Goal: Task Accomplishment & Management: Manage account settings

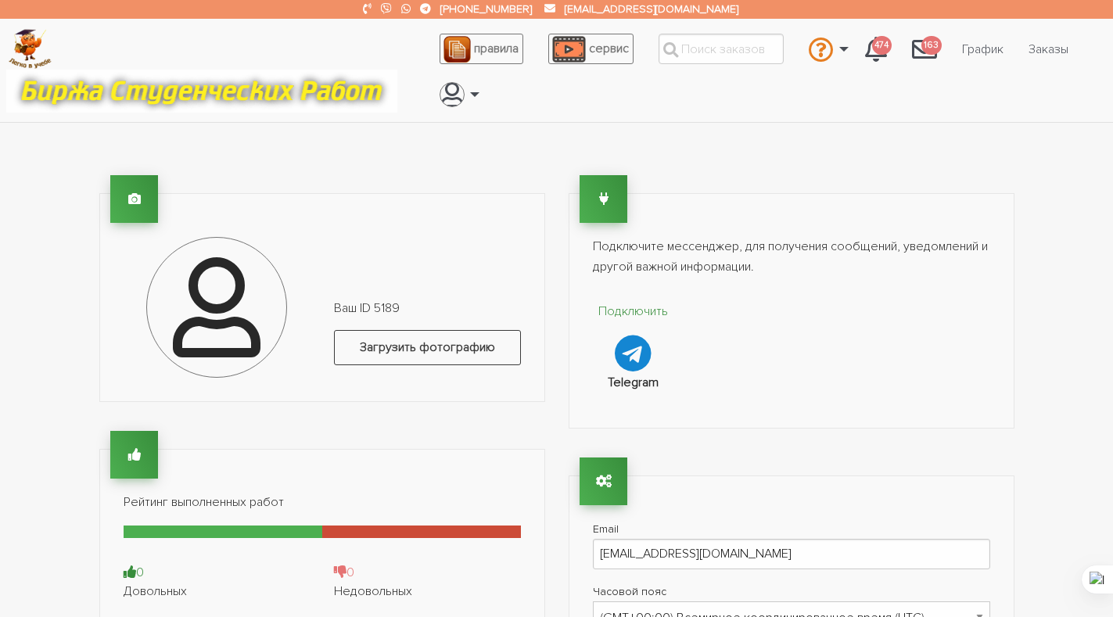
click at [388, 350] on label "Загрузить фотографию" at bounding box center [427, 347] width 187 height 35
click at [335, 378] on input "Загрузить фотографию" at bounding box center [334, 378] width 1 height 1
click at [1059, 47] on link "Заказы" at bounding box center [1048, 49] width 65 height 30
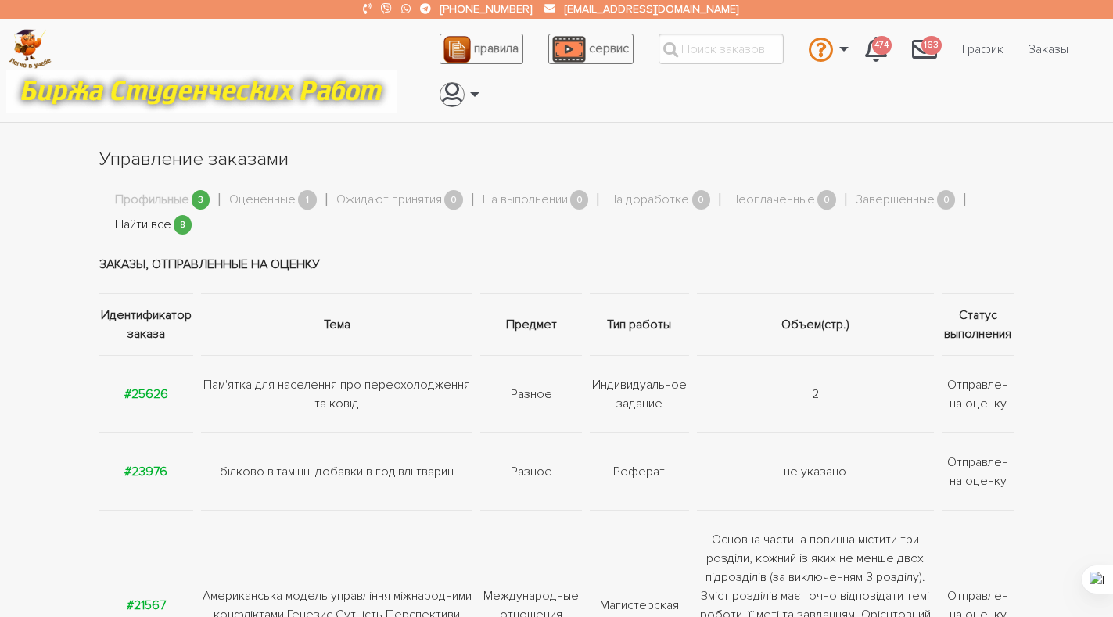
click at [149, 222] on link "Найти все" at bounding box center [143, 225] width 56 height 20
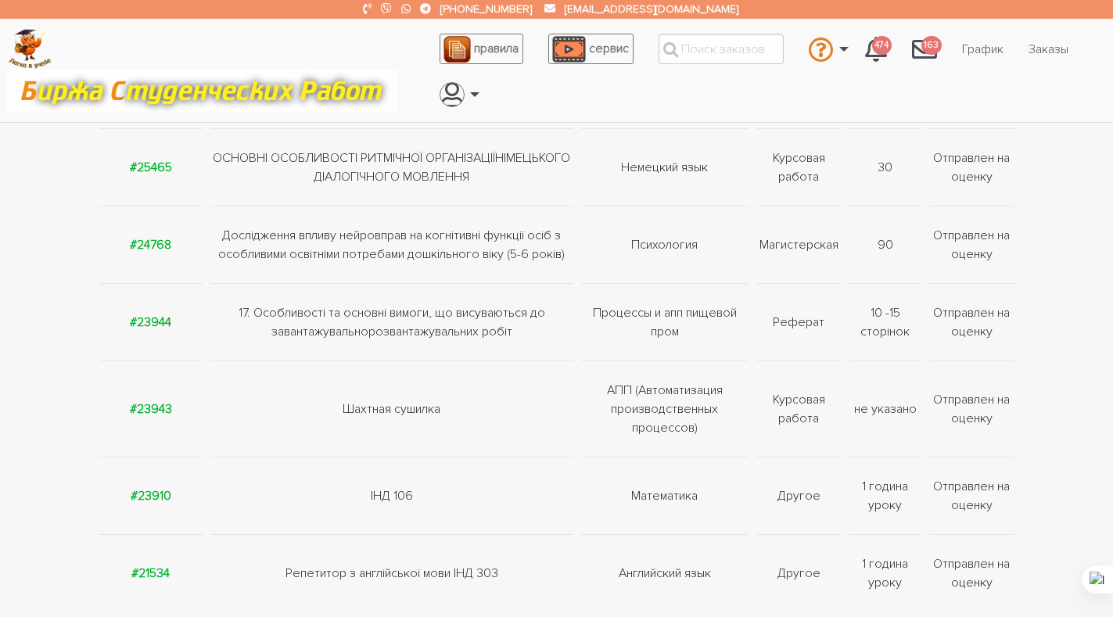
scroll to position [391, 0]
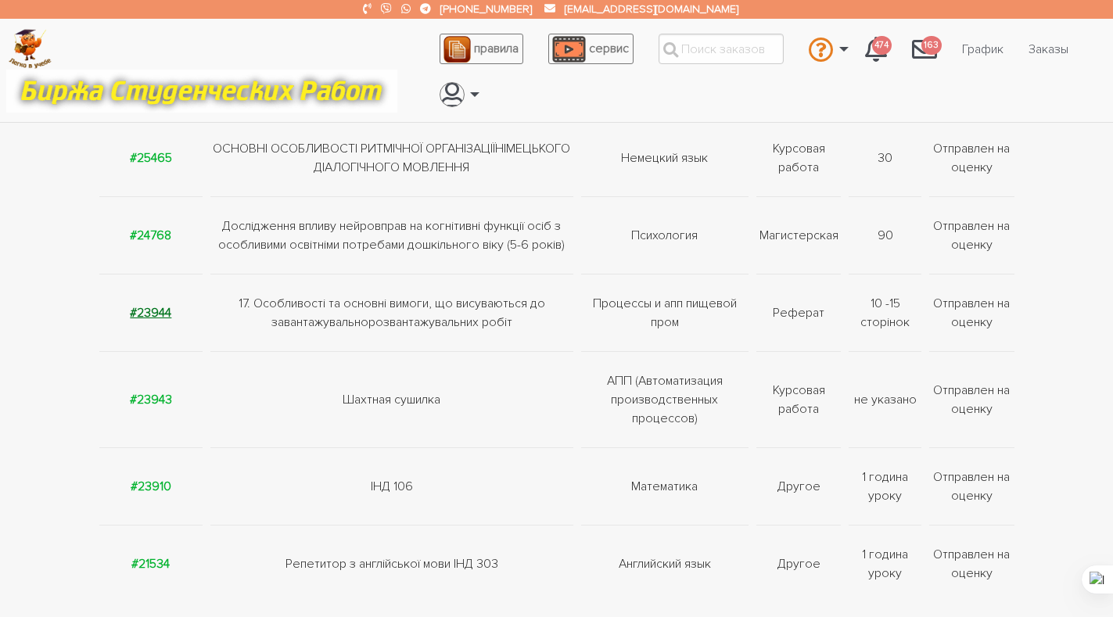
click at [140, 310] on strong "#23944" at bounding box center [150, 313] width 41 height 16
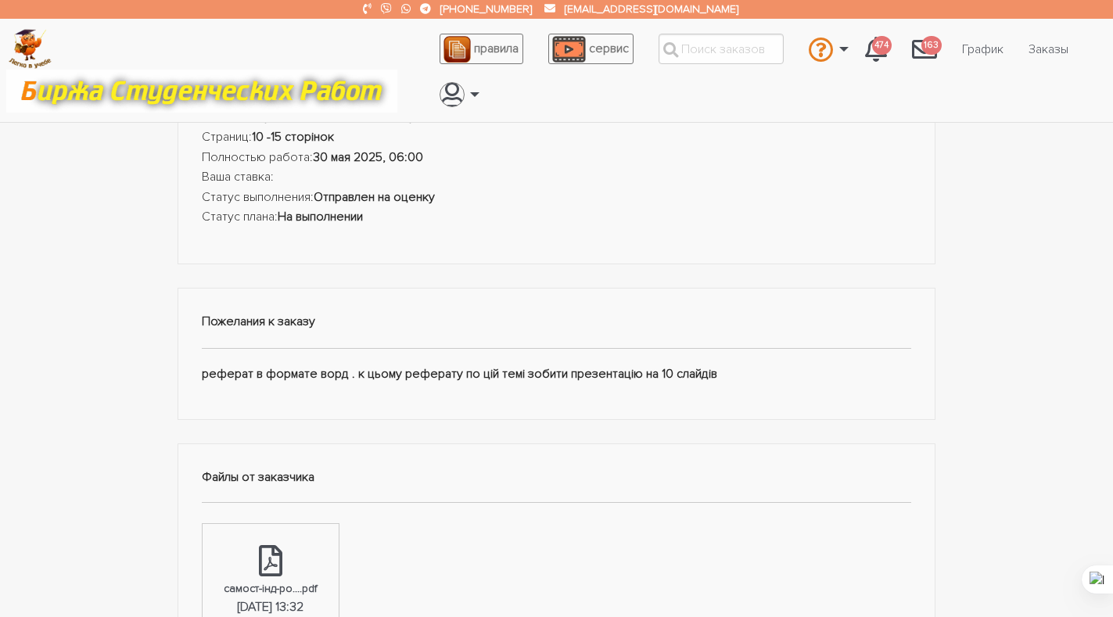
scroll to position [313, 0]
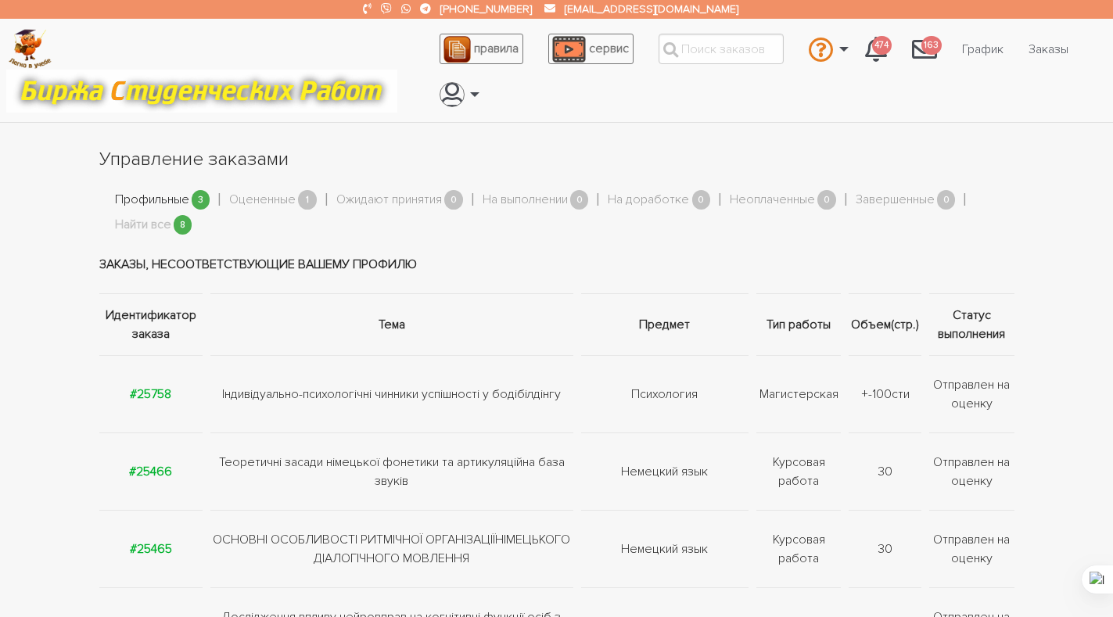
click at [160, 200] on link "Профильные" at bounding box center [152, 200] width 74 height 20
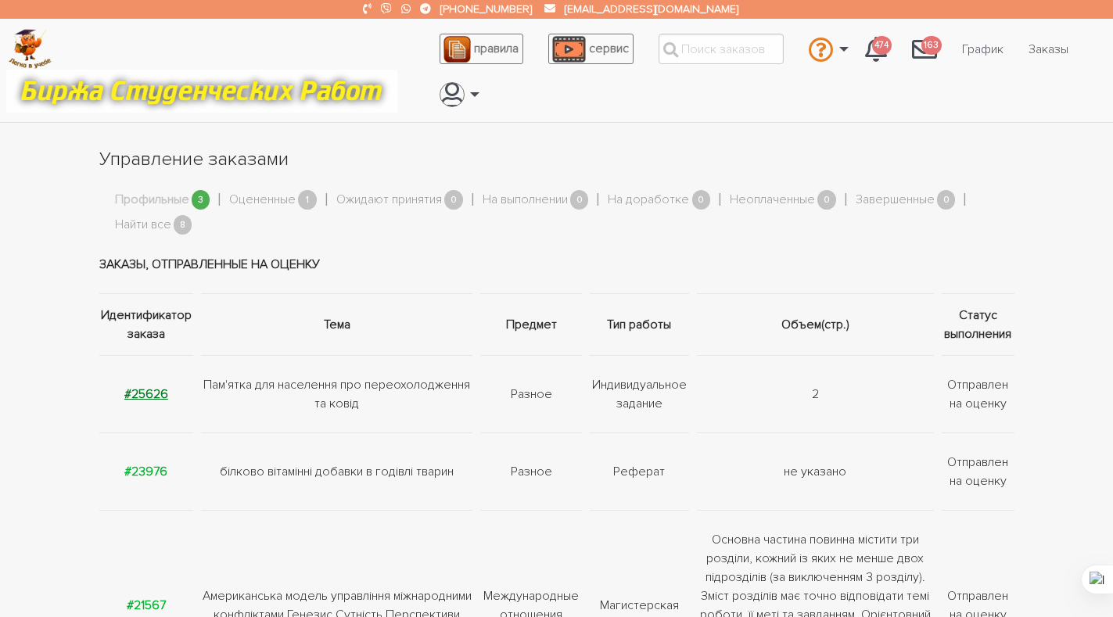
click at [154, 396] on strong "#25626" at bounding box center [146, 395] width 44 height 16
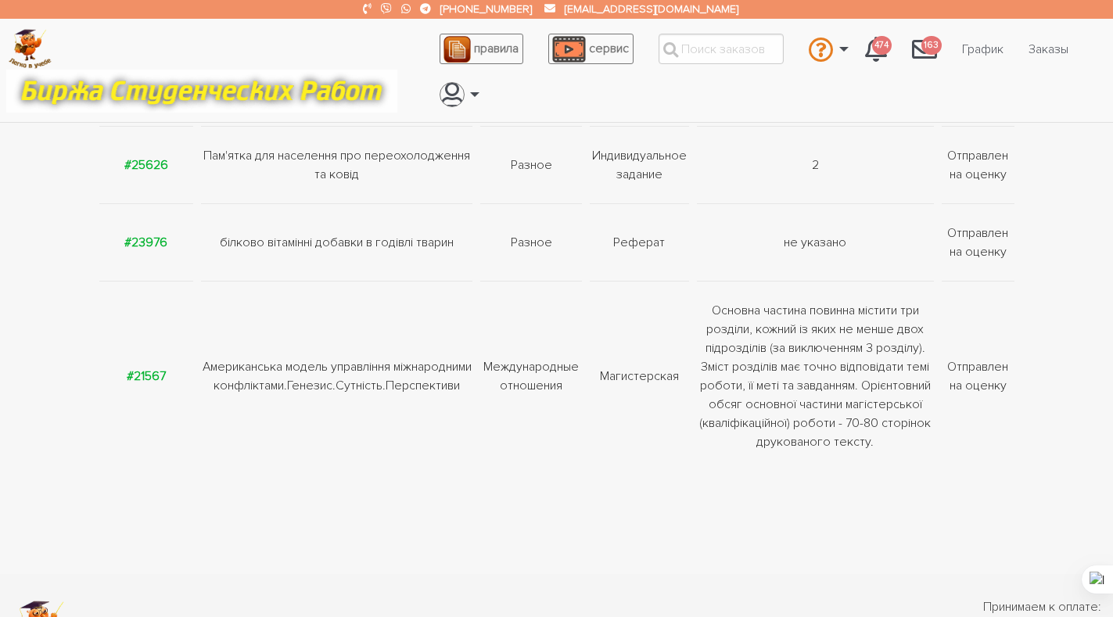
scroll to position [235, 0]
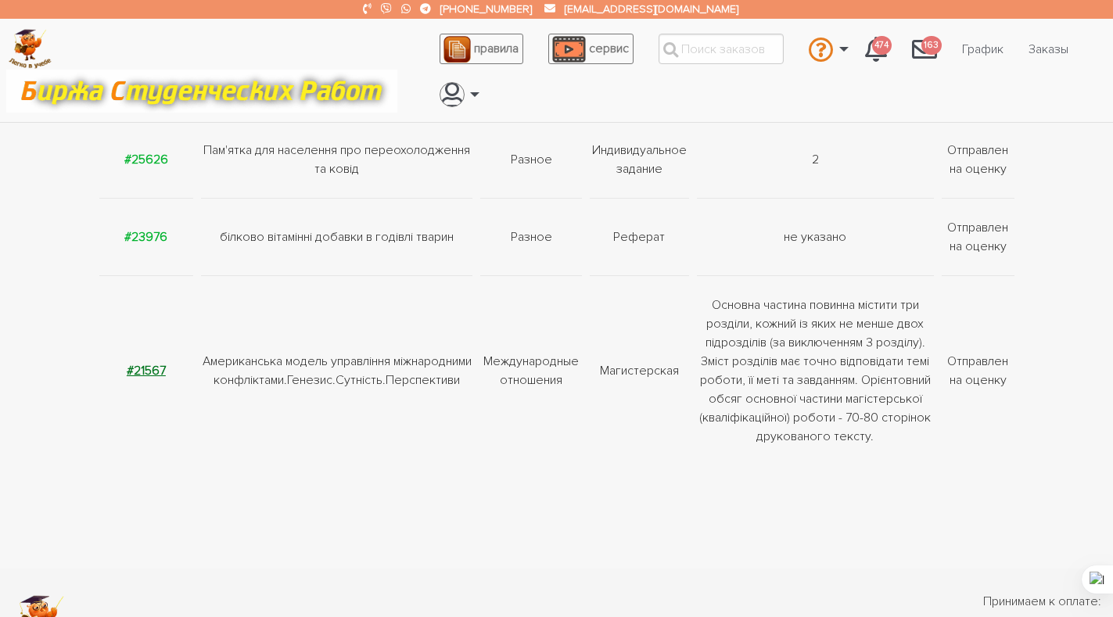
click at [138, 369] on strong "#21567" at bounding box center [146, 371] width 39 height 16
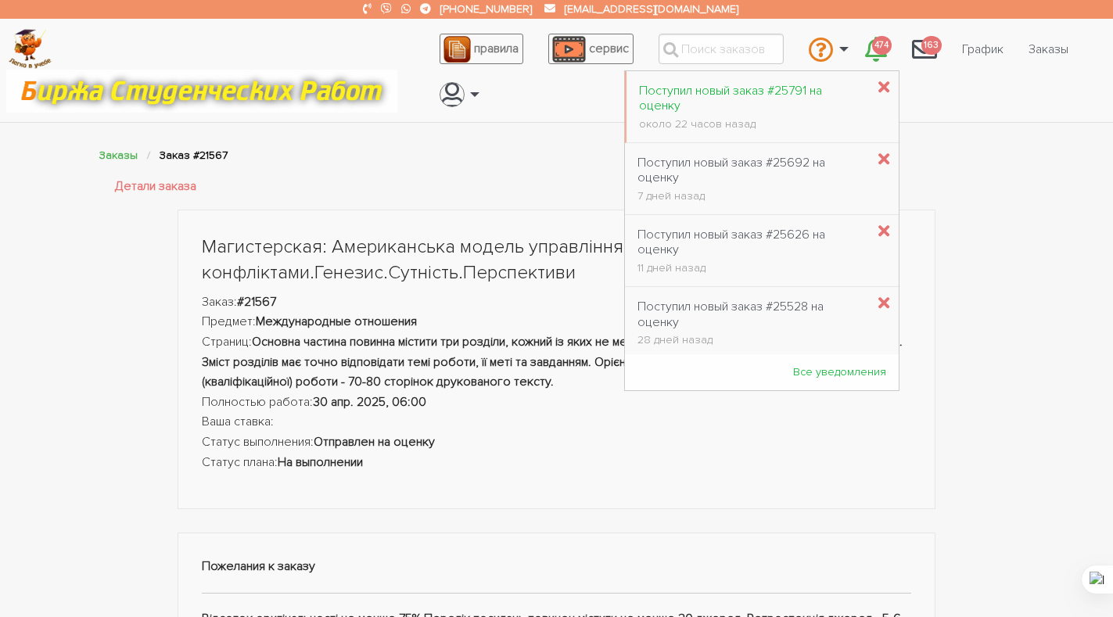
click at [725, 89] on div "Поступил новый заказ #25791 на оценку" at bounding box center [753, 99] width 228 height 30
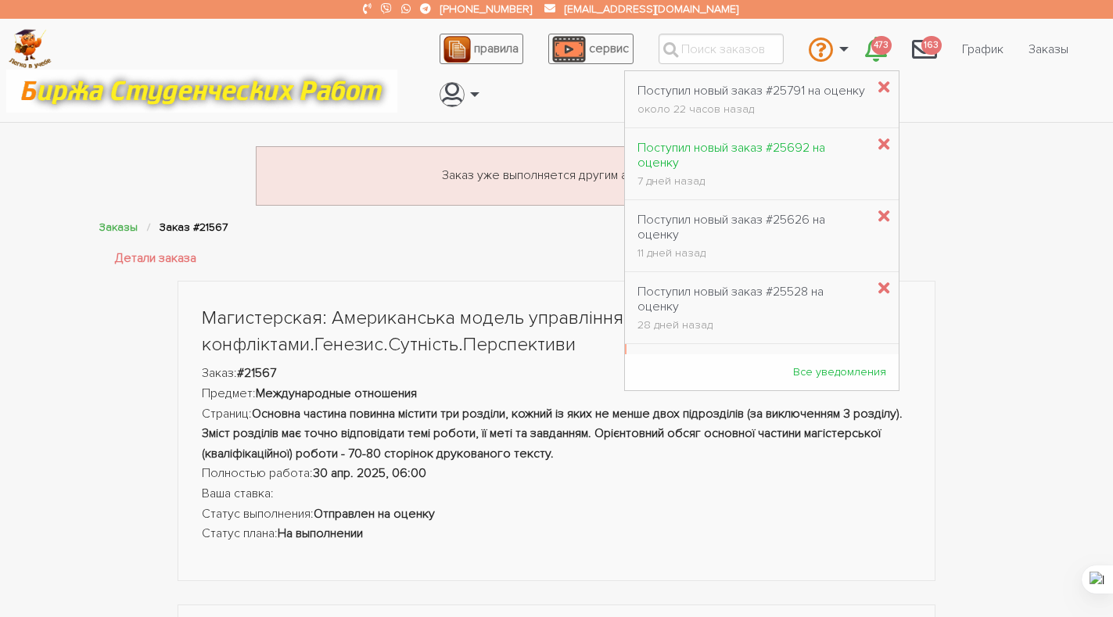
click at [757, 159] on div "Поступил новый заказ #25692 на оценку" at bounding box center [752, 156] width 229 height 30
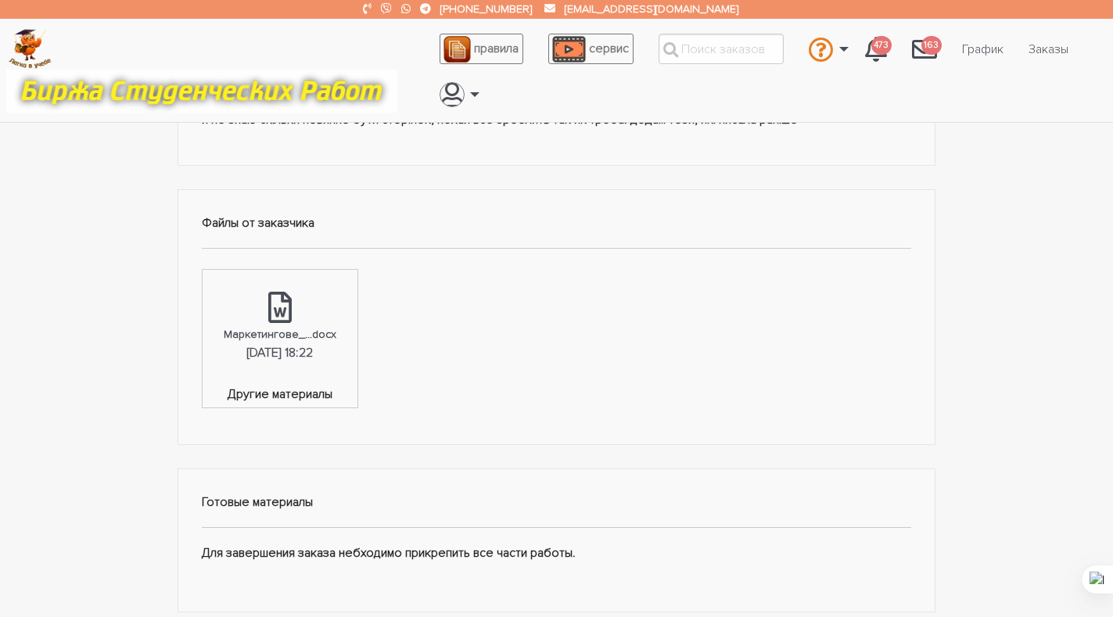
scroll to position [156, 0]
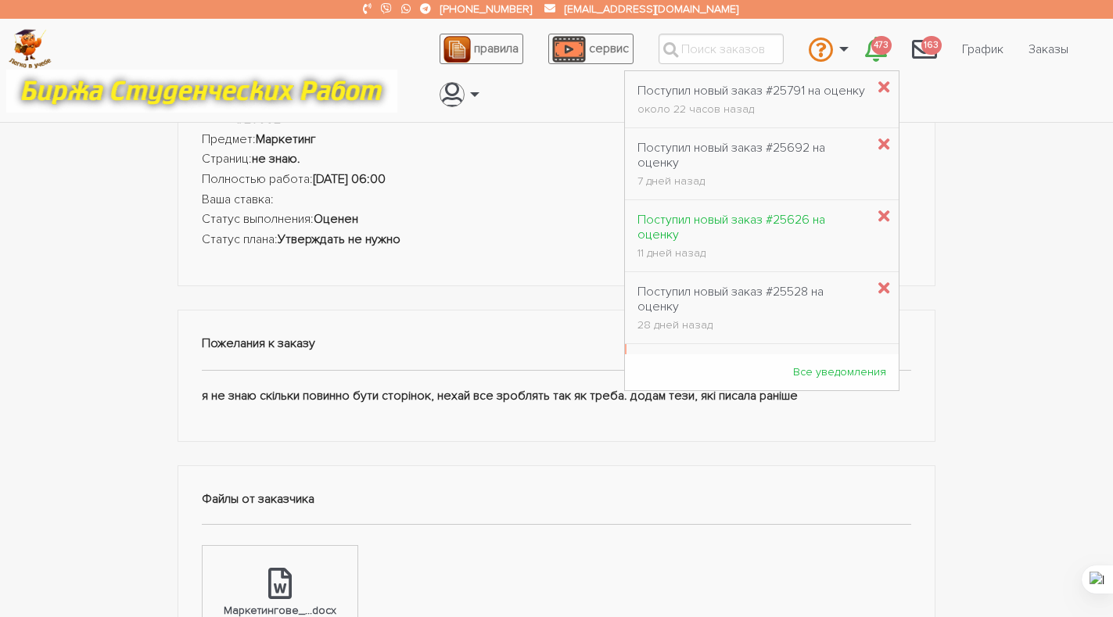
click at [759, 235] on div "Поступил новый заказ #25626 на оценку" at bounding box center [752, 228] width 229 height 30
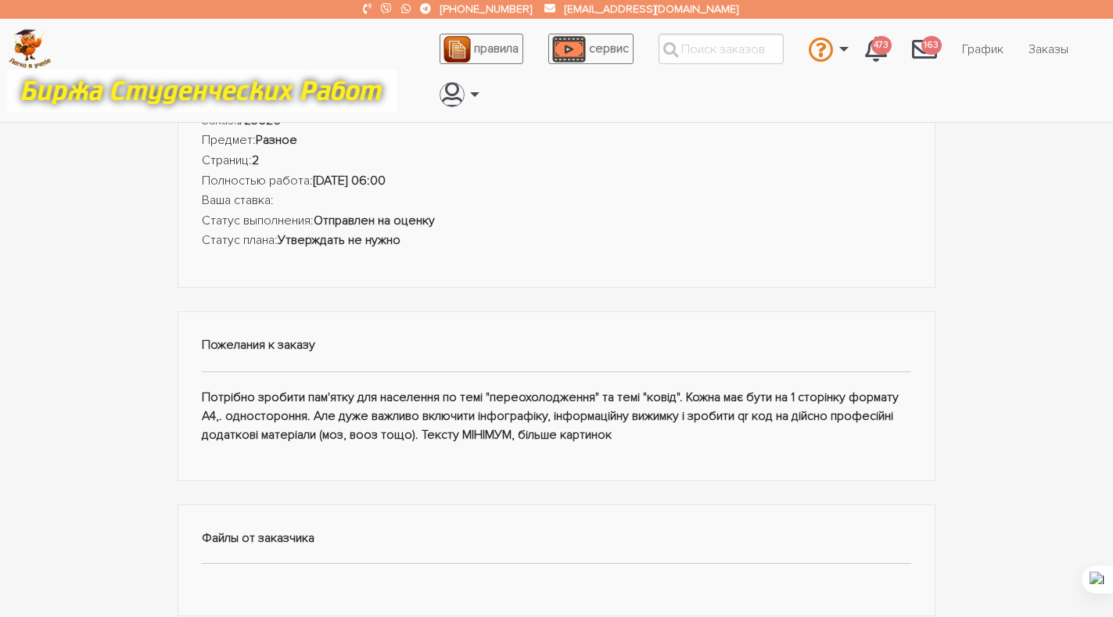
scroll to position [78, 0]
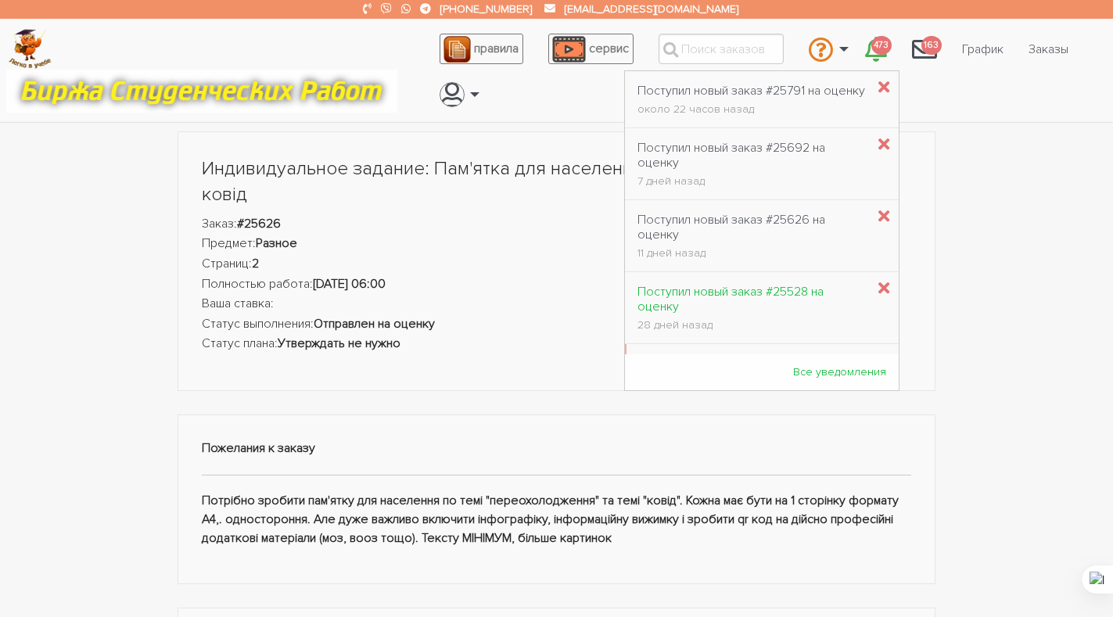
click at [729, 297] on link "Поступил новый заказ #25528 на оценку 28 дней назад" at bounding box center [752, 308] width 254 height 64
